Goal: Transaction & Acquisition: Book appointment/travel/reservation

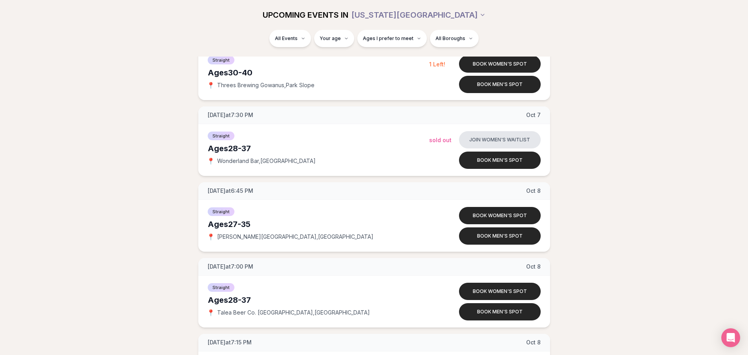
scroll to position [1884, 0]
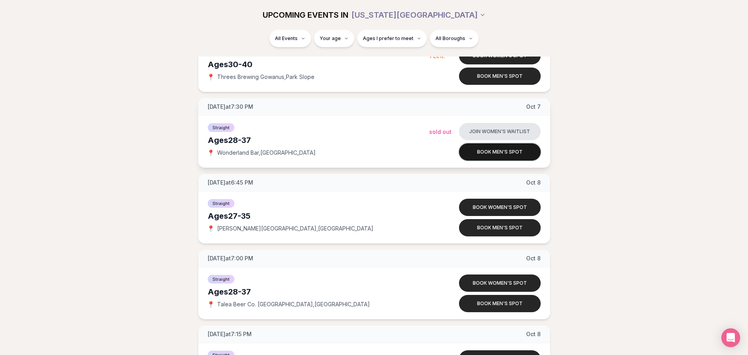
click at [476, 153] on button "Book men's spot" at bounding box center [500, 151] width 82 height 17
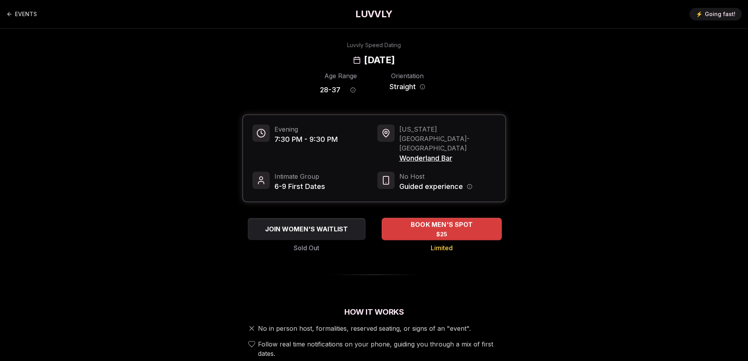
click at [454, 218] on div "BOOK MEN'S SPOT $25" at bounding box center [442, 229] width 120 height 22
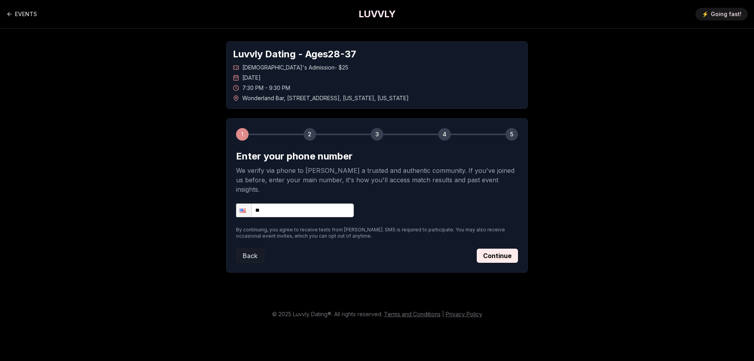
click at [313, 203] on input "**" at bounding box center [295, 210] width 118 height 14
type input "**********"
click at [502, 248] on button "Continue" at bounding box center [497, 255] width 41 height 14
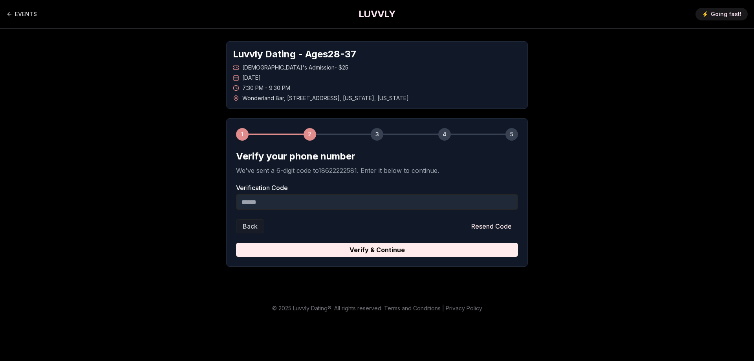
click at [343, 197] on input "Verification Code" at bounding box center [377, 202] width 282 height 16
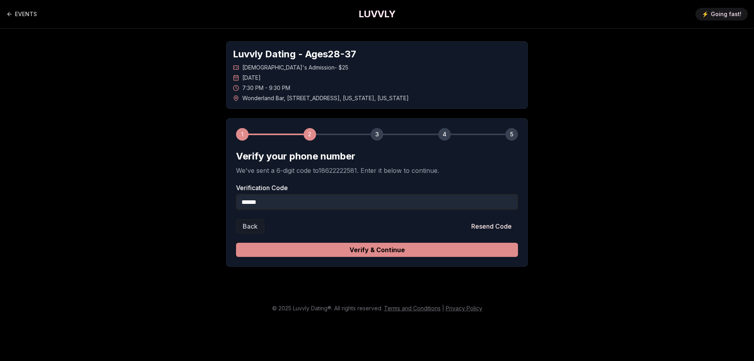
type input "******"
click at [440, 248] on button "Verify & Continue" at bounding box center [377, 250] width 282 height 14
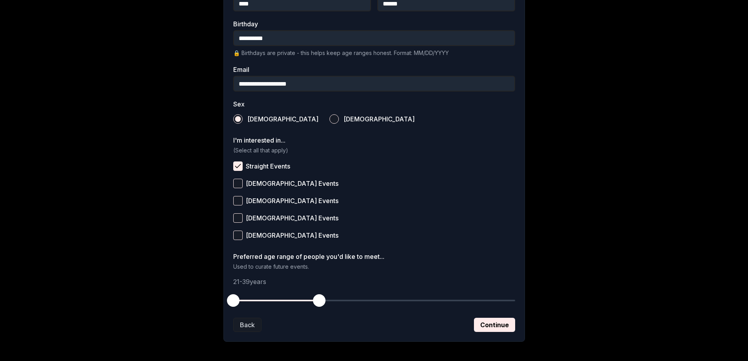
scroll to position [231, 0]
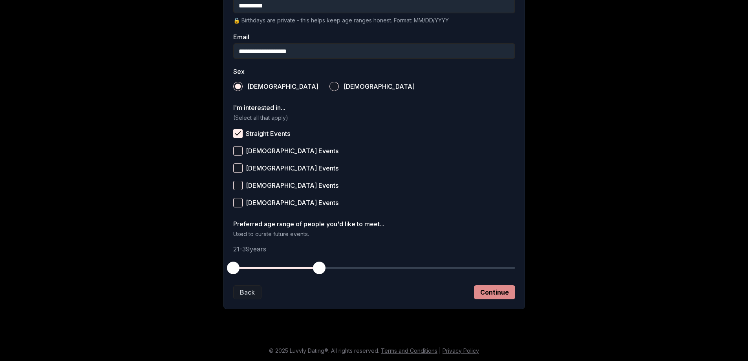
click at [488, 293] on button "Continue" at bounding box center [494, 292] width 41 height 14
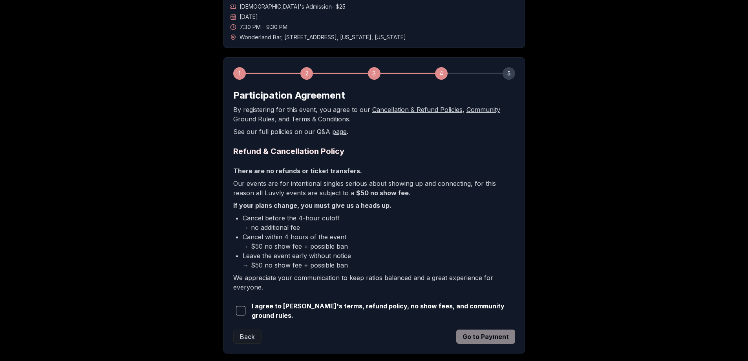
scroll to position [104, 0]
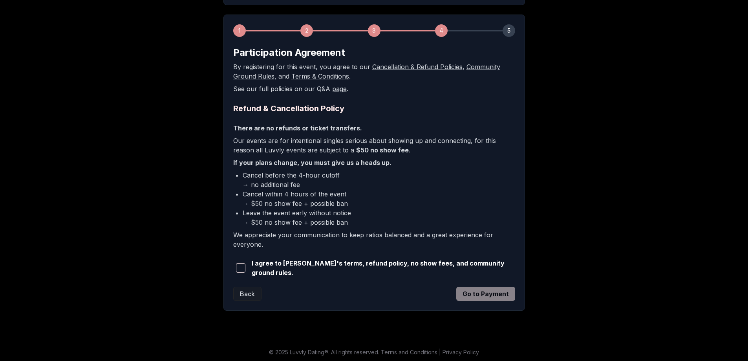
click at [243, 265] on span "button" at bounding box center [240, 267] width 9 height 9
click at [482, 289] on button "Go to Payment" at bounding box center [485, 294] width 59 height 14
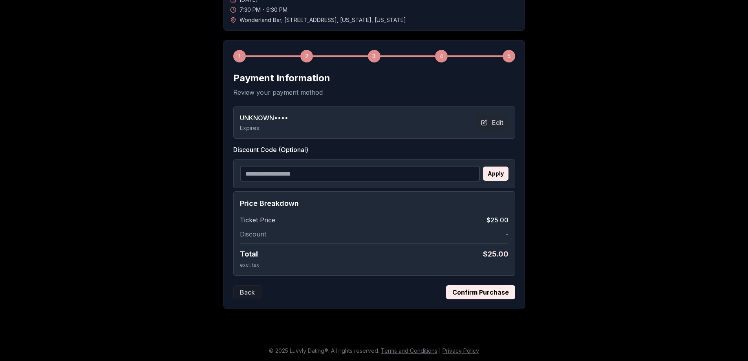
click at [491, 291] on button "Confirm Purchase" at bounding box center [480, 292] width 69 height 14
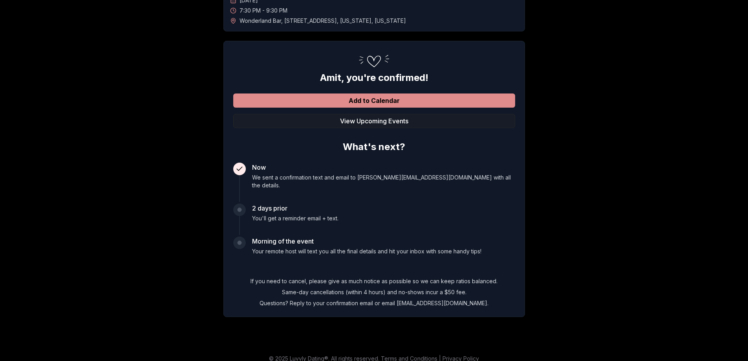
click at [387, 103] on button "Add to Calendar" at bounding box center [374, 100] width 282 height 14
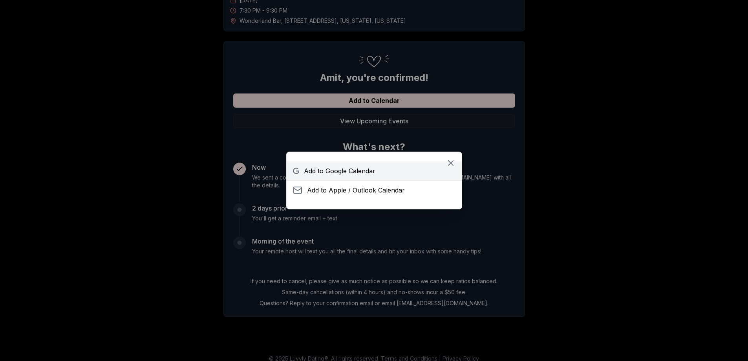
click at [369, 172] on span "Add to Google Calendar" at bounding box center [339, 170] width 71 height 9
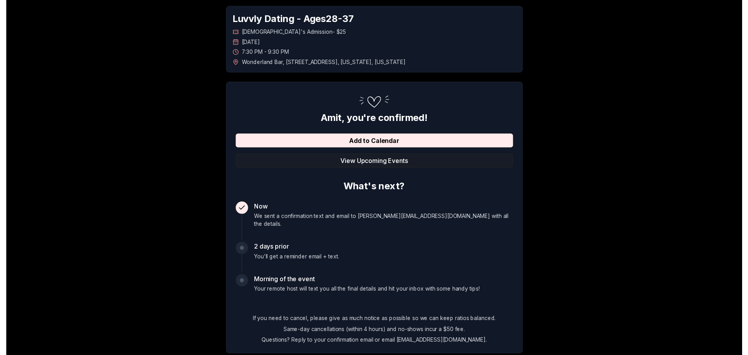
scroll to position [0, 0]
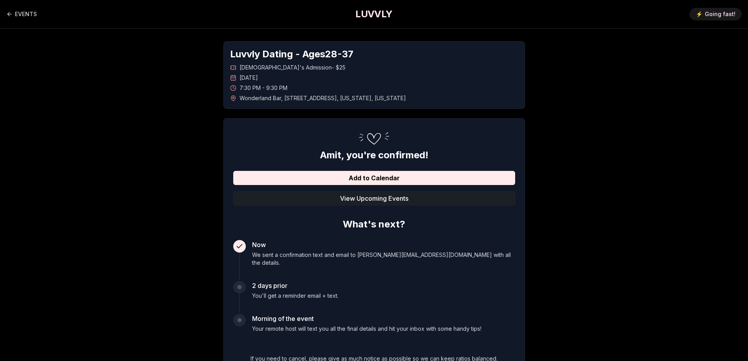
click at [379, 196] on button "View Upcoming Events" at bounding box center [374, 198] width 282 height 14
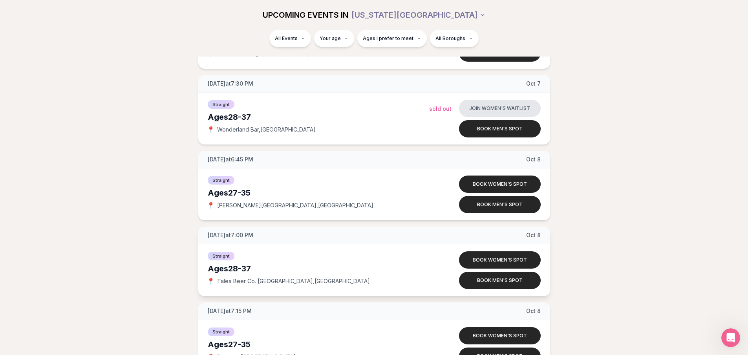
scroll to position [1926, 0]
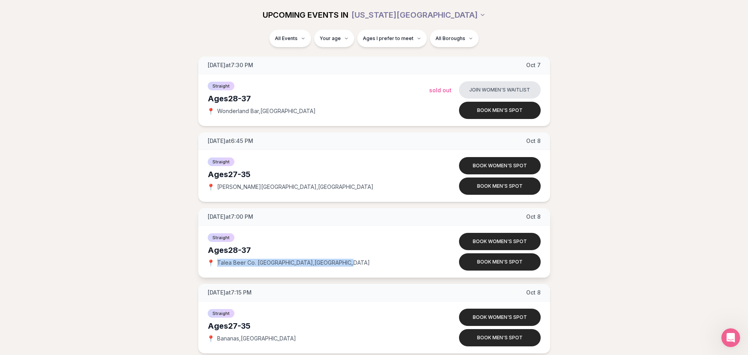
drag, startPoint x: 216, startPoint y: 263, endPoint x: 334, endPoint y: 262, distance: 117.4
click at [334, 262] on div "📍 Talea Beer Co. [GEOGRAPHIC_DATA] , [GEOGRAPHIC_DATA]" at bounding box center [318, 263] width 221 height 8
copy span "Talea Beer Co. [GEOGRAPHIC_DATA] , [GEOGRAPHIC_DATA]"
